Goal: Task Accomplishment & Management: Manage account settings

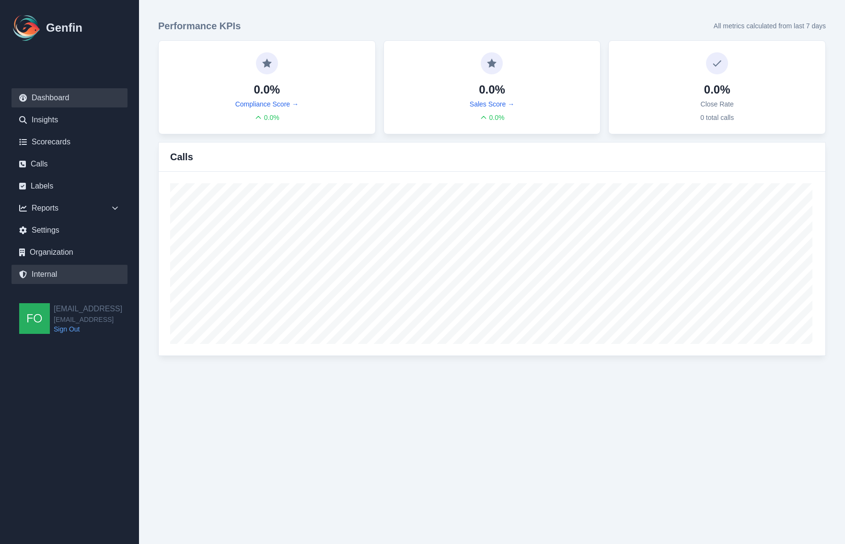
click at [37, 275] on link "Internal" at bounding box center [70, 274] width 116 height 19
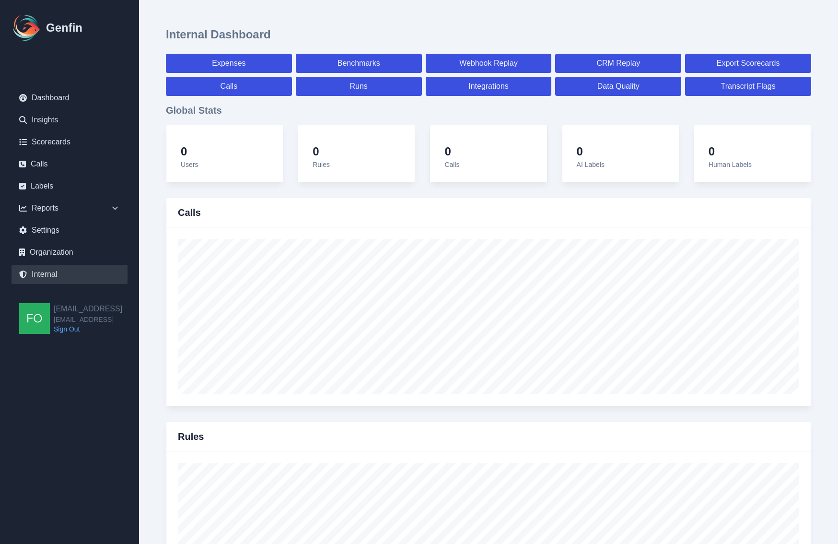
select select "paid"
select select "7"
select select "paid"
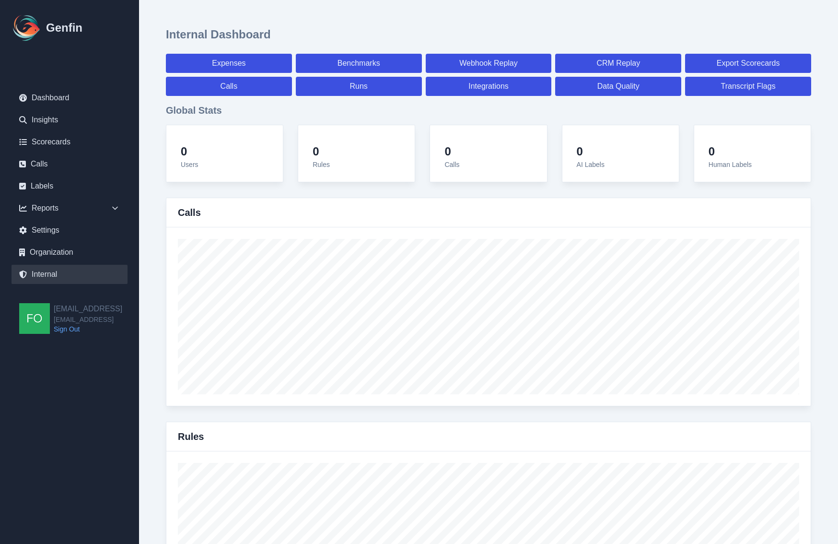
select select "7"
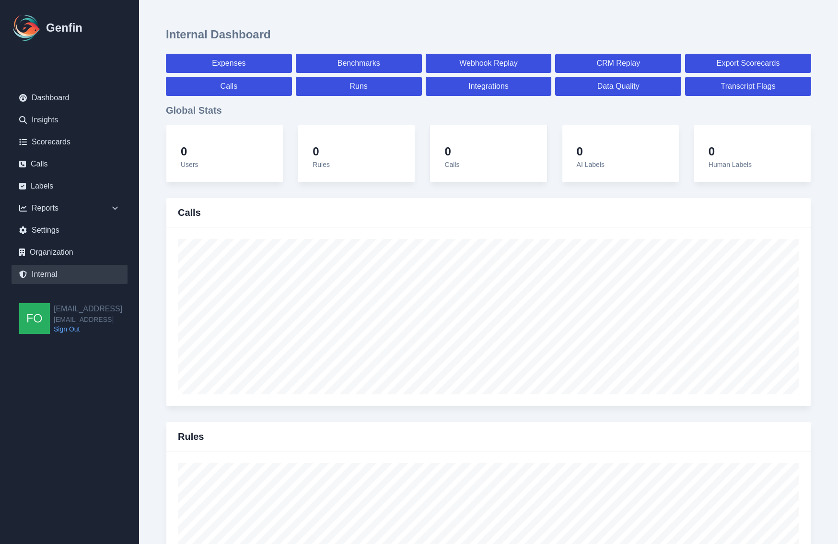
select select "7"
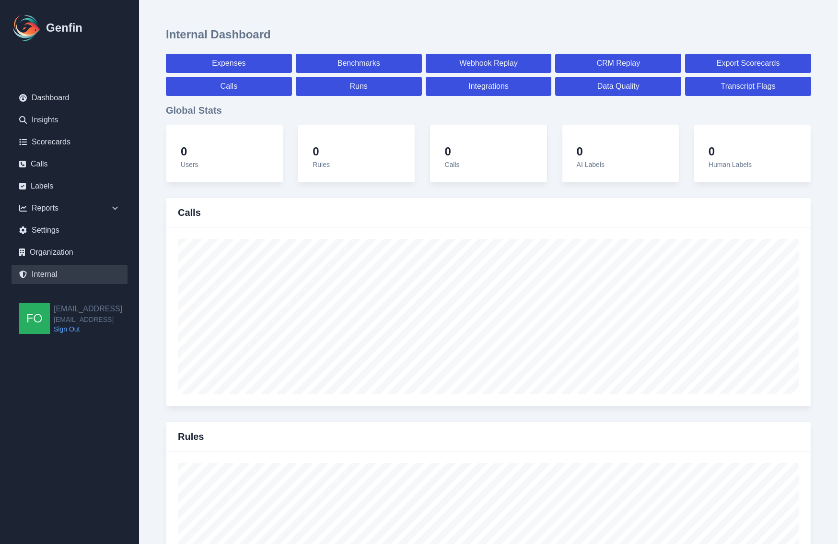
select select "7"
select select "paid"
select select "7"
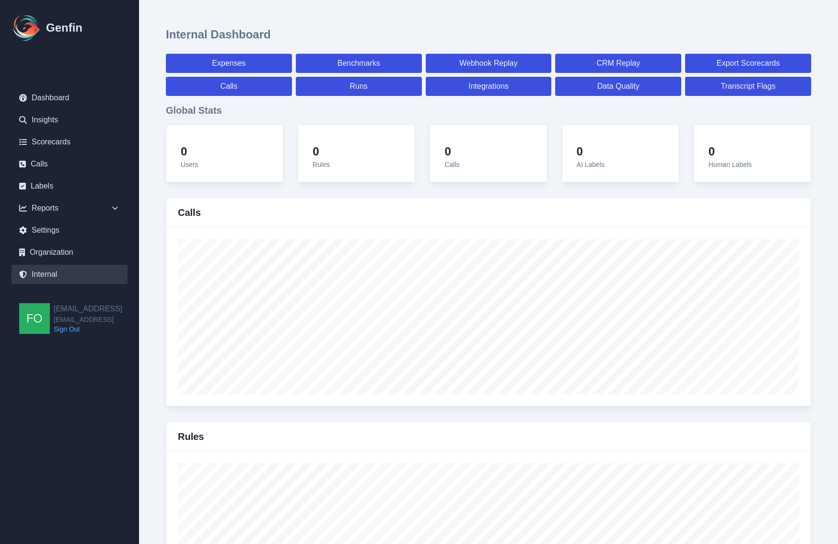
select select "7"
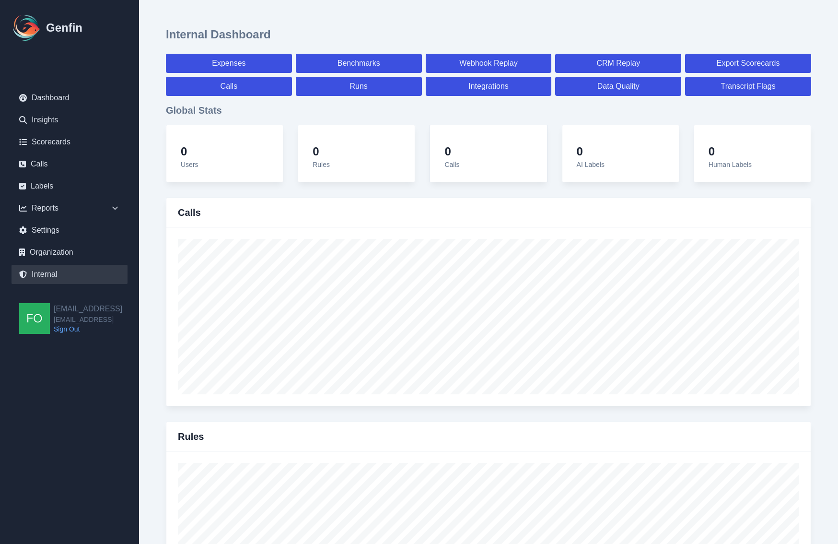
select select "7"
select select "paid"
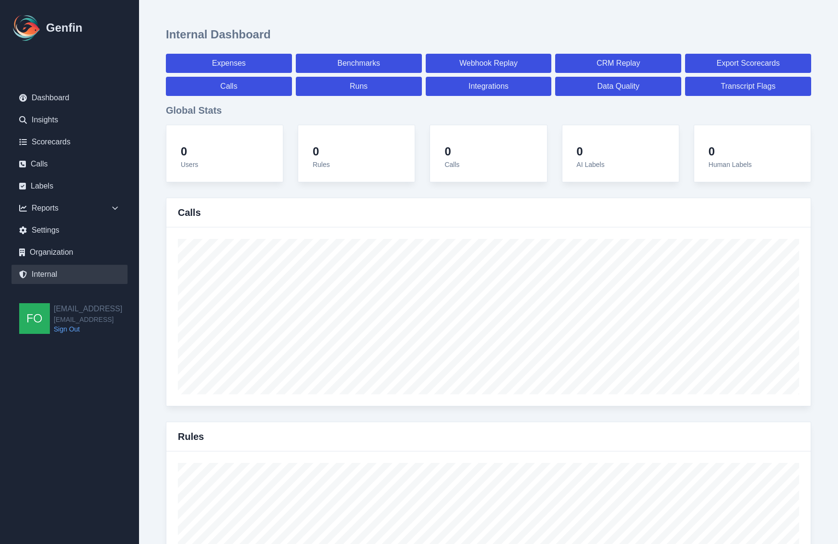
select select "7"
select select "paid"
select select "7"
select select "paid"
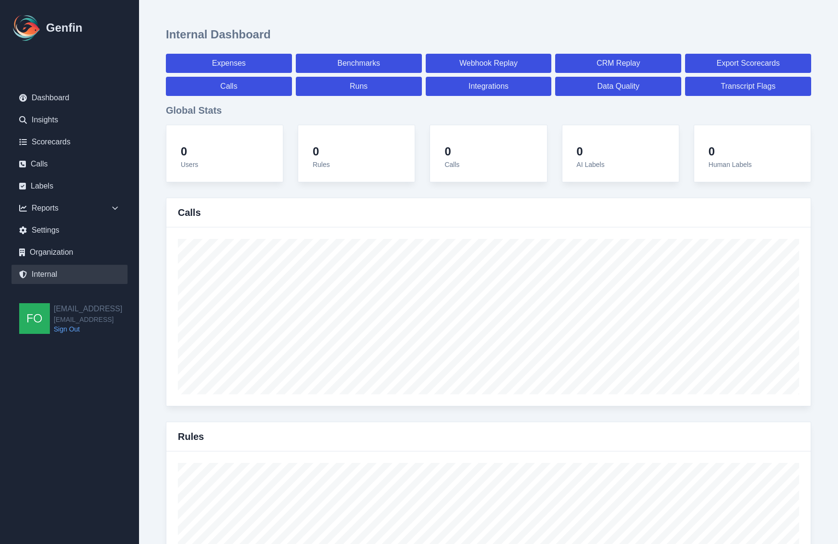
select select "7"
select select "paid"
select select "7"
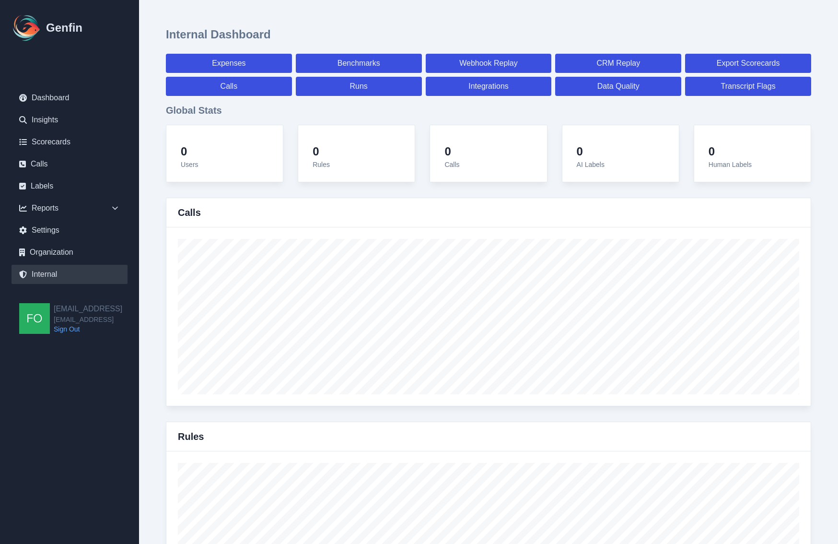
select select "7"
select select "paid"
select select "7"
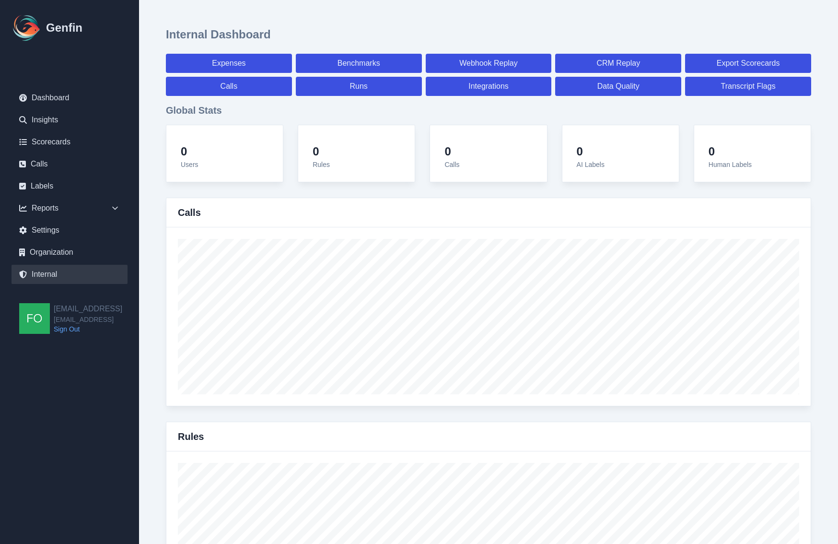
select select "paid"
select select "7"
select select "paid"
select select "7"
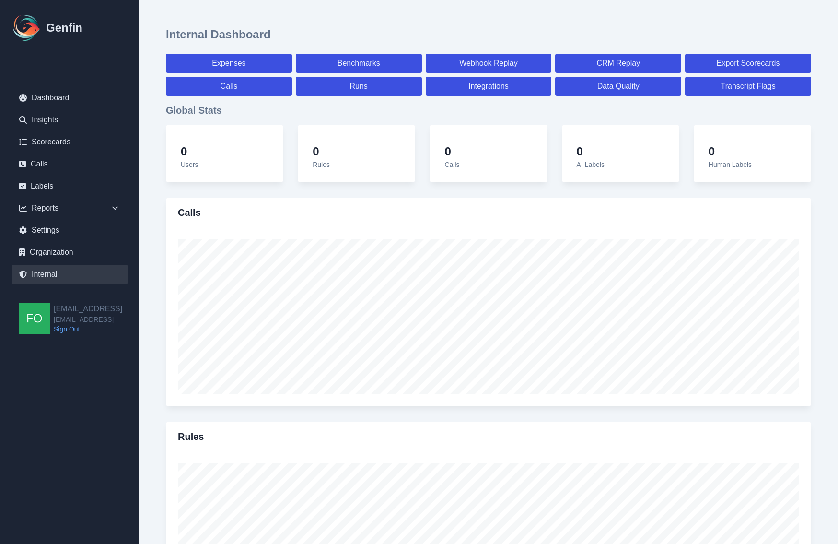
select select "paid"
select select "7"
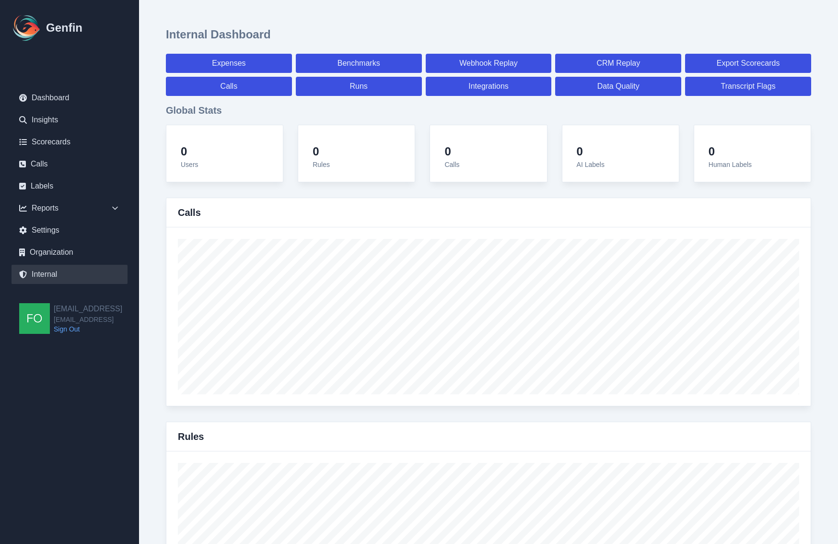
select select "7"
select select "paid"
select select "7"
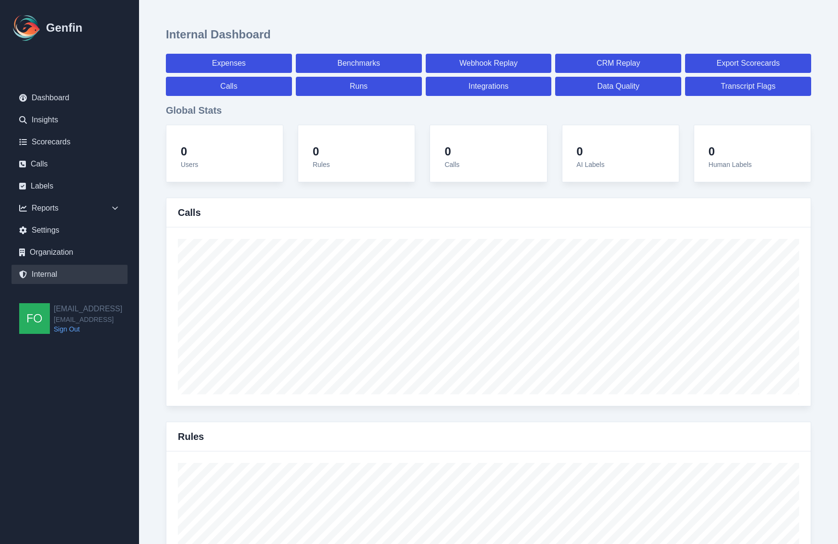
select select "7"
select select "paid"
select select "7"
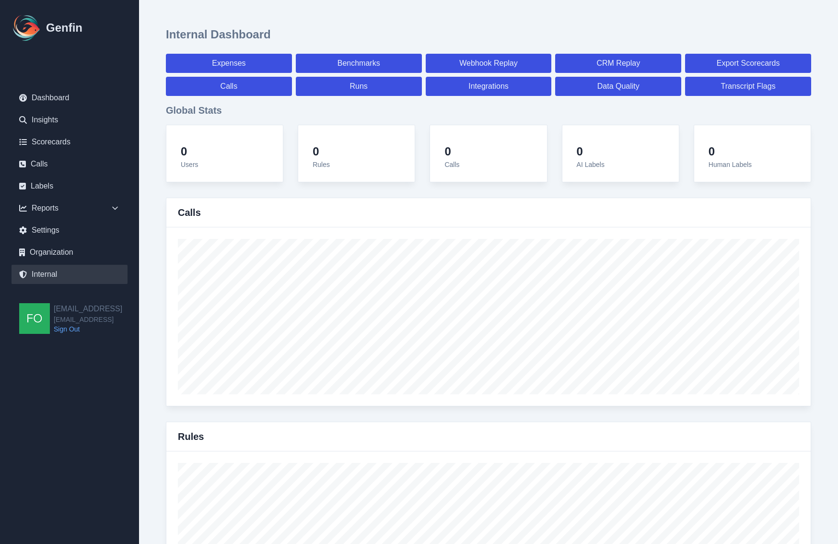
select select "7"
select select "paid"
select select "7"
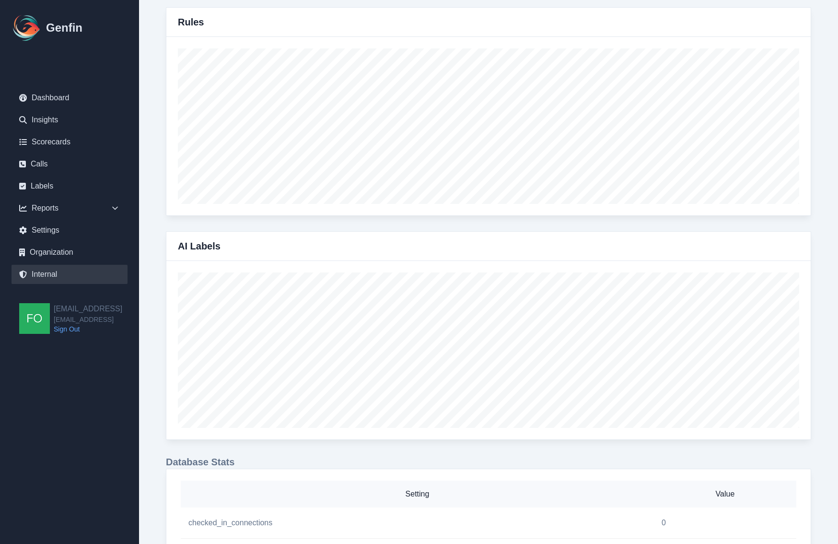
scroll to position [465, 0]
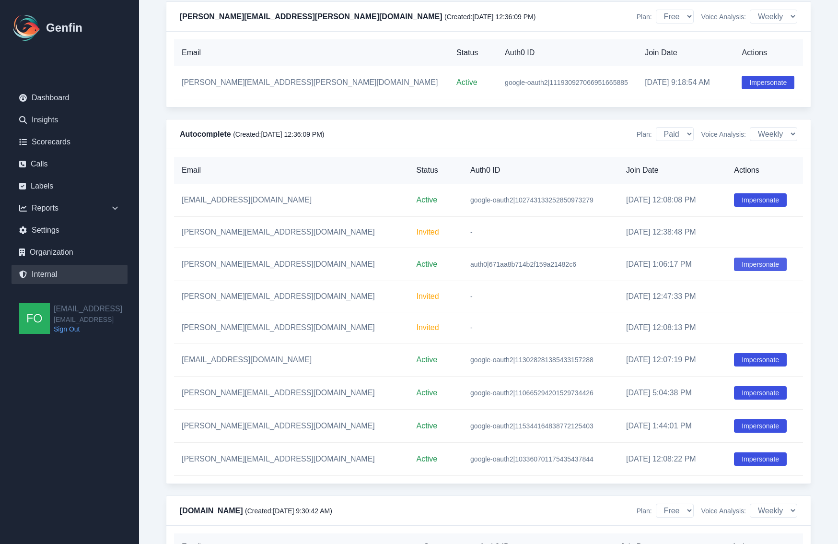
click at [741, 271] on button "Impersonate" at bounding box center [760, 263] width 53 height 13
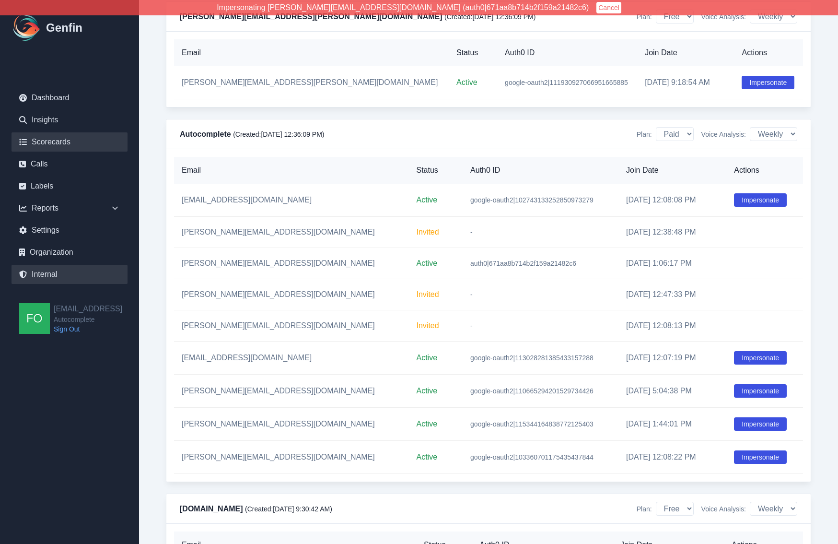
click at [74, 143] on link "Scorecards" at bounding box center [70, 141] width 116 height 19
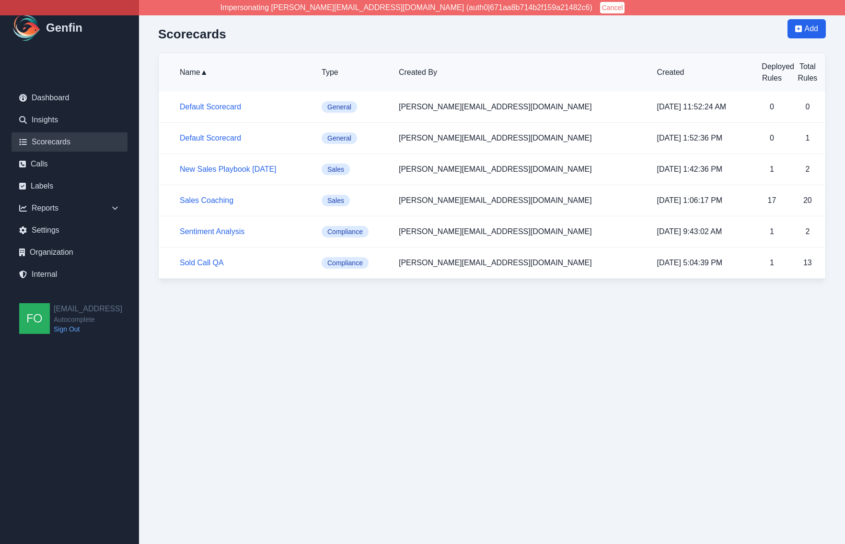
click at [401, 298] on html "Impersonating jeff@autocomplete.io (auth0|671aa8b714b2f159a21482c6) Cancel Genf…" at bounding box center [422, 149] width 845 height 298
drag, startPoint x: 213, startPoint y: 315, endPoint x: 197, endPoint y: 315, distance: 16.3
click at [209, 298] on html "Impersonating jeff@autocomplete.io (auth0|671aa8b714b2f159a21482c6) Cancel Genf…" at bounding box center [422, 149] width 845 height 298
click at [151, 260] on div "Scorecards Add Name ▲ Type Created By Created Deployed Rules Total Rules Defaul…" at bounding box center [492, 149] width 706 height 298
click at [325, 298] on html "Impersonating jeff@autocomplete.io (auth0|671aa8b714b2f159a21482c6) Cancel Genf…" at bounding box center [422, 149] width 845 height 298
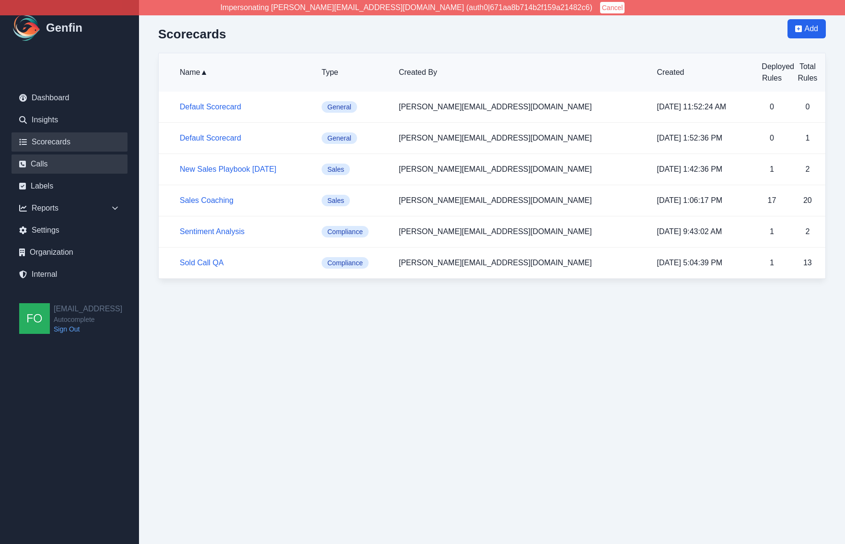
click at [40, 161] on link "Calls" at bounding box center [70, 163] width 116 height 19
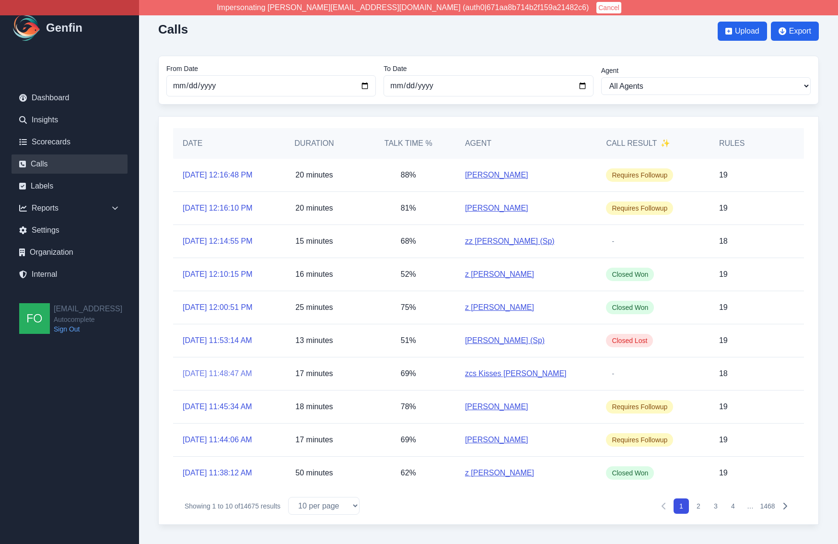
scroll to position [99, 0]
click at [338, 503] on select "10 per page 25 per page 50 per page 100 per page" at bounding box center [323, 506] width 71 height 18
select select "50"
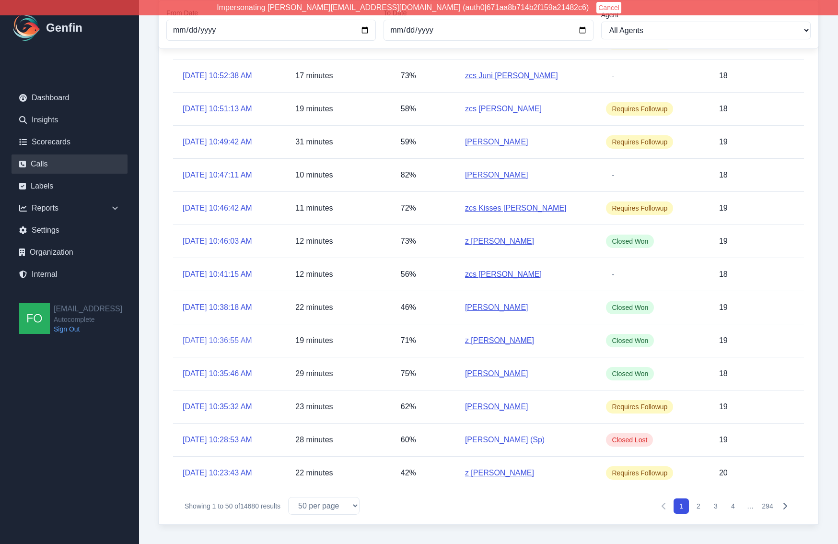
scroll to position [1806, 0]
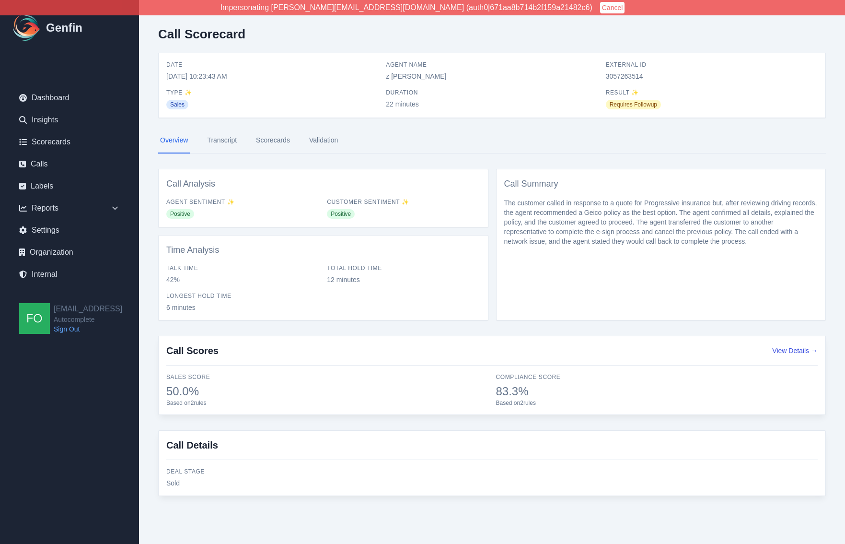
click at [165, 484] on div "Call Details deal stage Sold" at bounding box center [492, 463] width 668 height 66
click at [174, 484] on span "Sold" at bounding box center [327, 483] width 322 height 10
click at [220, 151] on link "Transcript" at bounding box center [222, 141] width 34 height 26
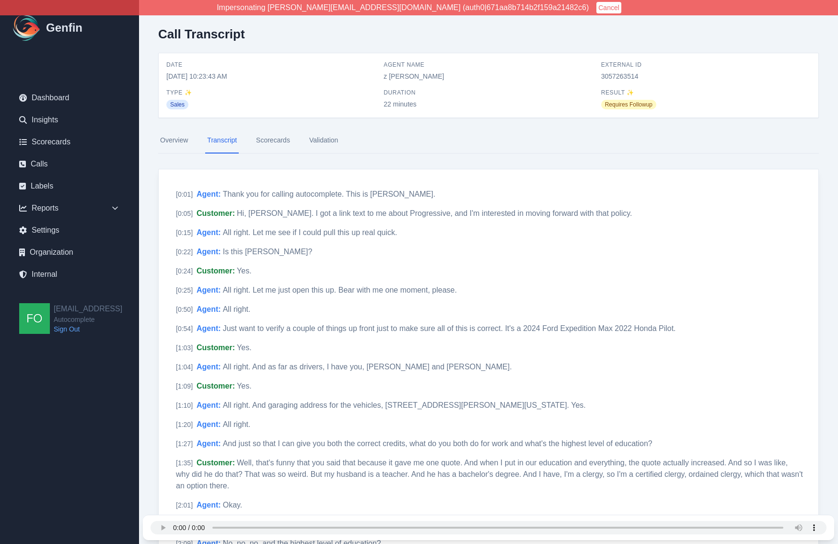
click at [325, 94] on span "Type ✨" at bounding box center [270, 93] width 209 height 8
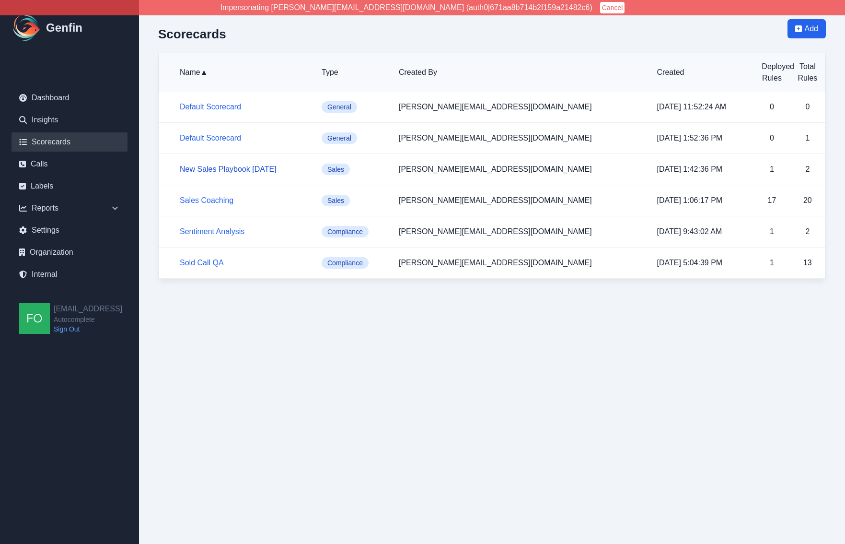
click at [238, 168] on link "New Sales Playbook [DATE]" at bounding box center [228, 169] width 97 height 8
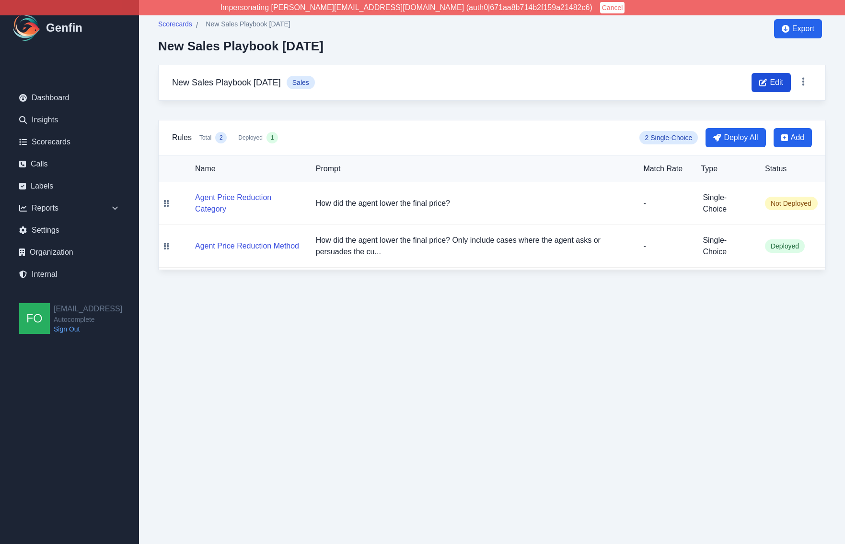
click at [778, 80] on span "Edit" at bounding box center [776, 83] width 13 height 12
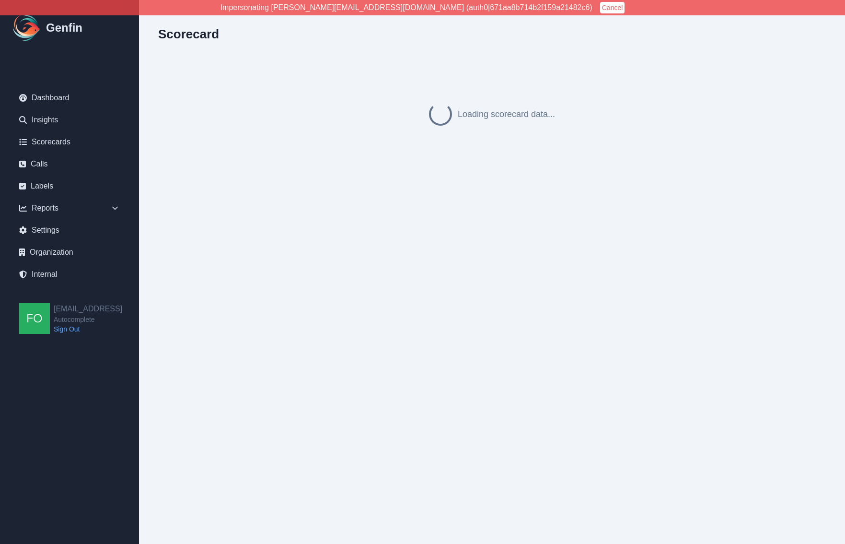
select select "sales"
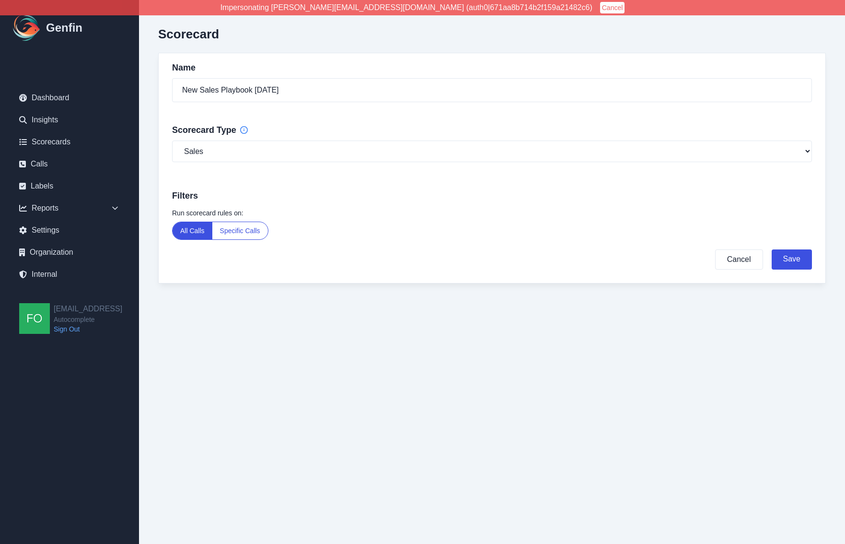
click at [246, 233] on button "Specific Calls" at bounding box center [240, 230] width 56 height 17
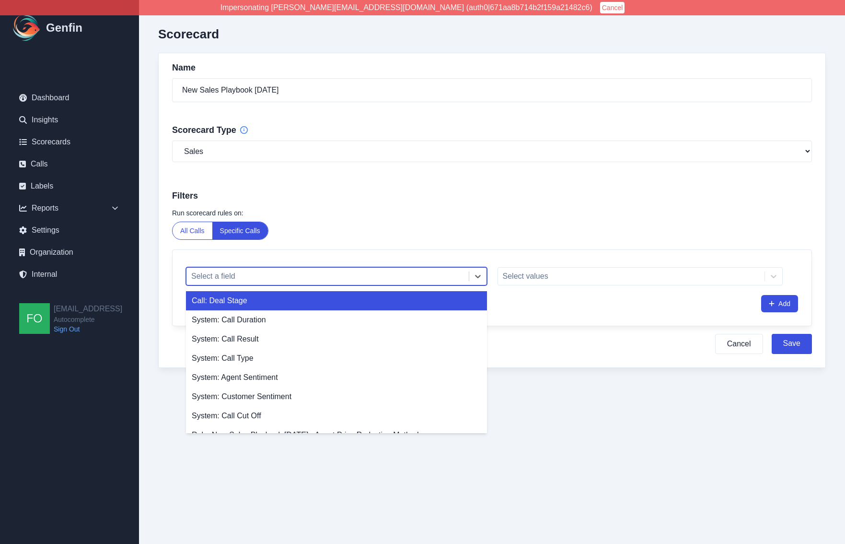
click at [236, 274] on div at bounding box center [327, 275] width 273 height 13
drag, startPoint x: 248, startPoint y: 299, endPoint x: 272, endPoint y: 301, distance: 24.0
click at [248, 299] on div "Call: Deal Stage" at bounding box center [336, 300] width 301 height 19
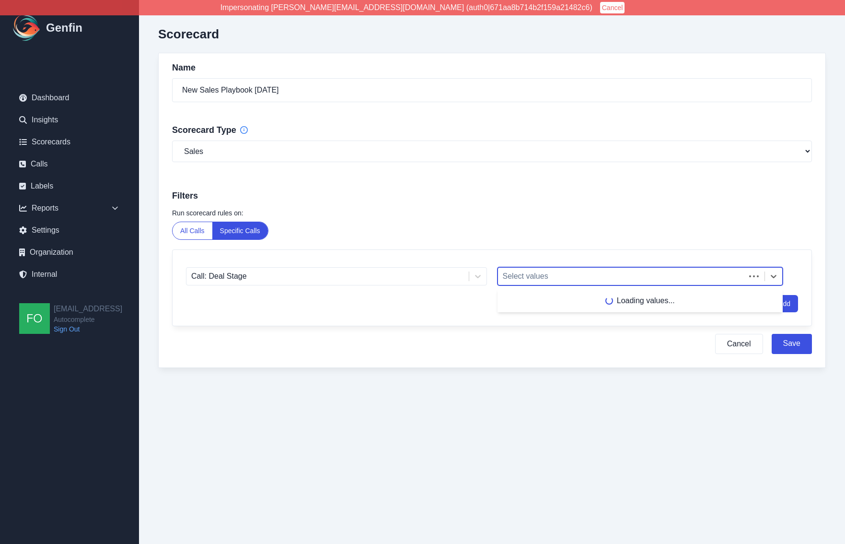
click at [534, 281] on div at bounding box center [622, 275] width 238 height 13
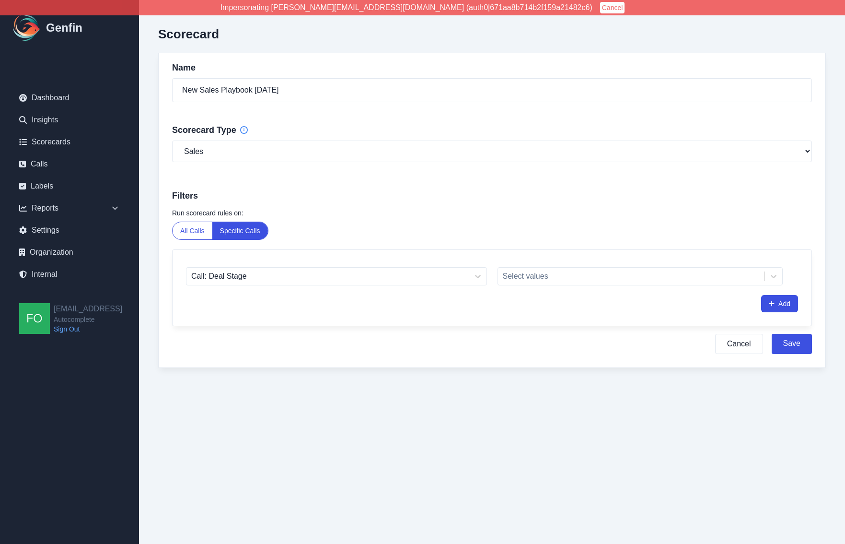
click at [411, 339] on div "Cancel Save" at bounding box center [492, 344] width 640 height 20
click at [251, 273] on div at bounding box center [327, 275] width 273 height 13
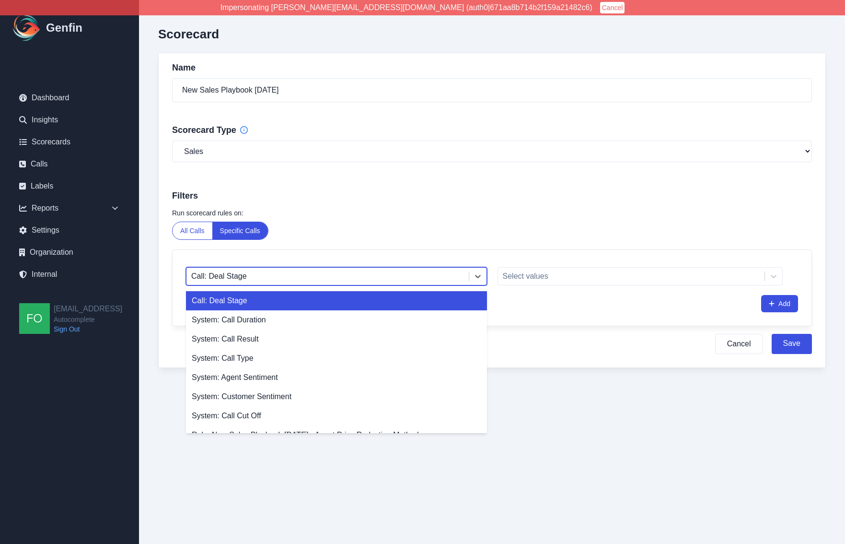
click at [168, 290] on div "Run scorecard rules on: All Calls Specific Calls Call: Deal Stage selected, 1 o…" at bounding box center [492, 285] width 667 height 163
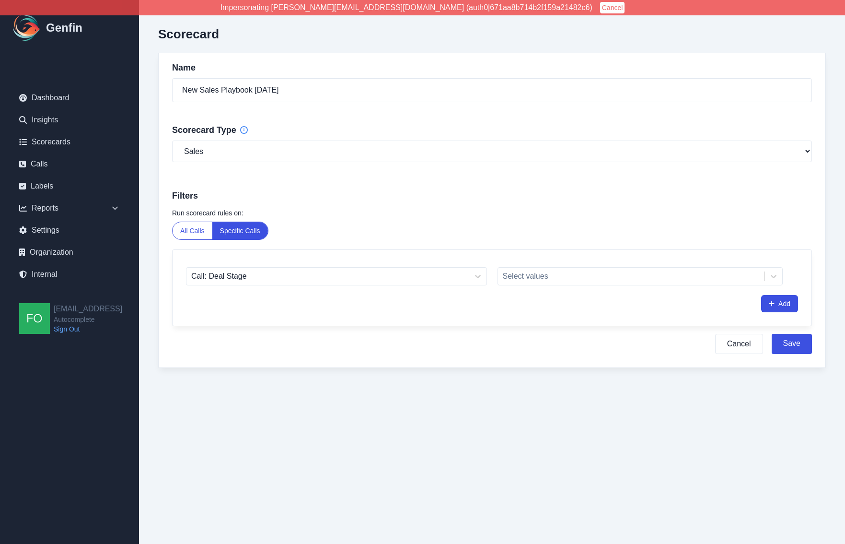
click at [161, 293] on div "Run scorecard rules on: All Calls Specific Calls Call: Deal Stage Select values…" at bounding box center [492, 285] width 667 height 163
